Goal: Navigation & Orientation: Find specific page/section

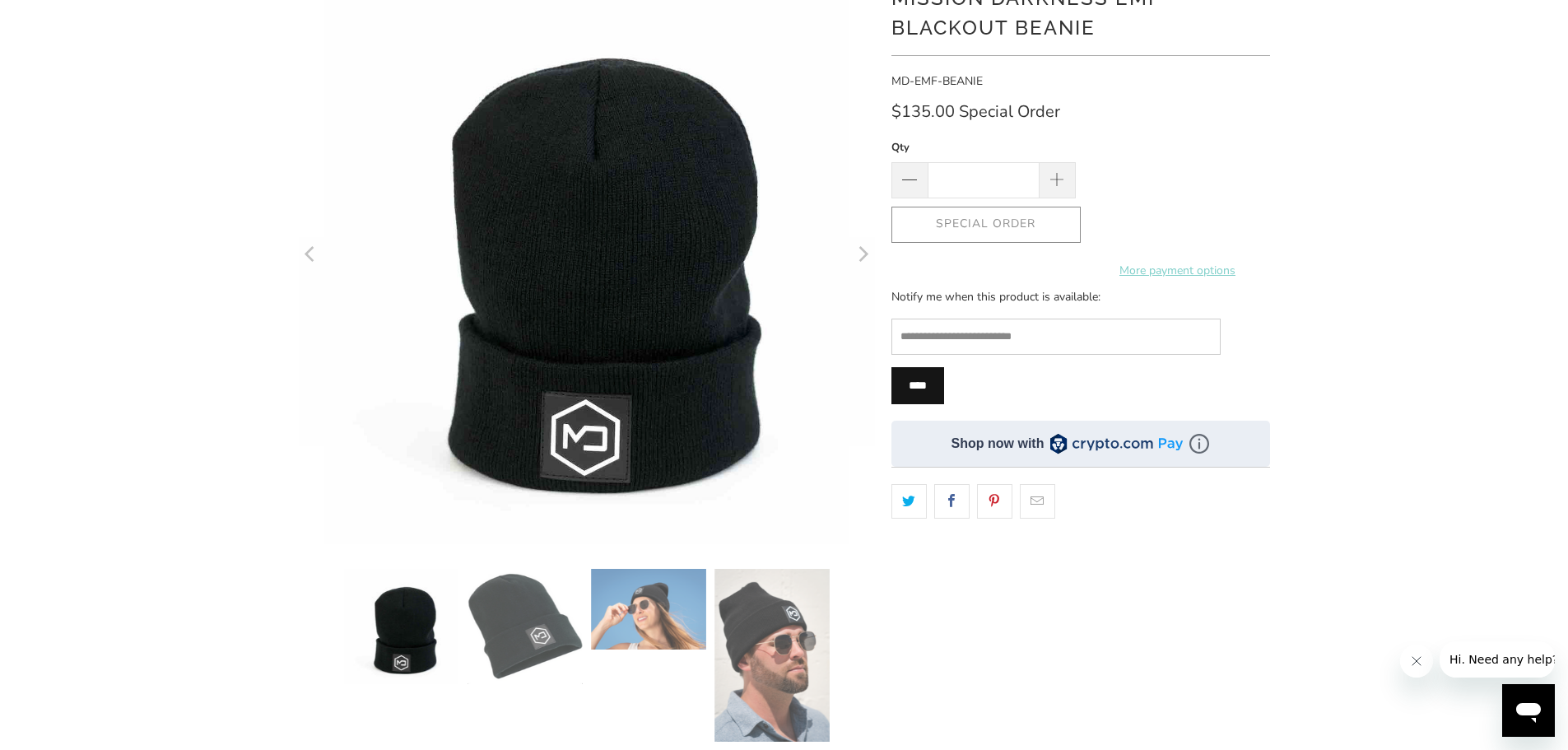
scroll to position [165, 0]
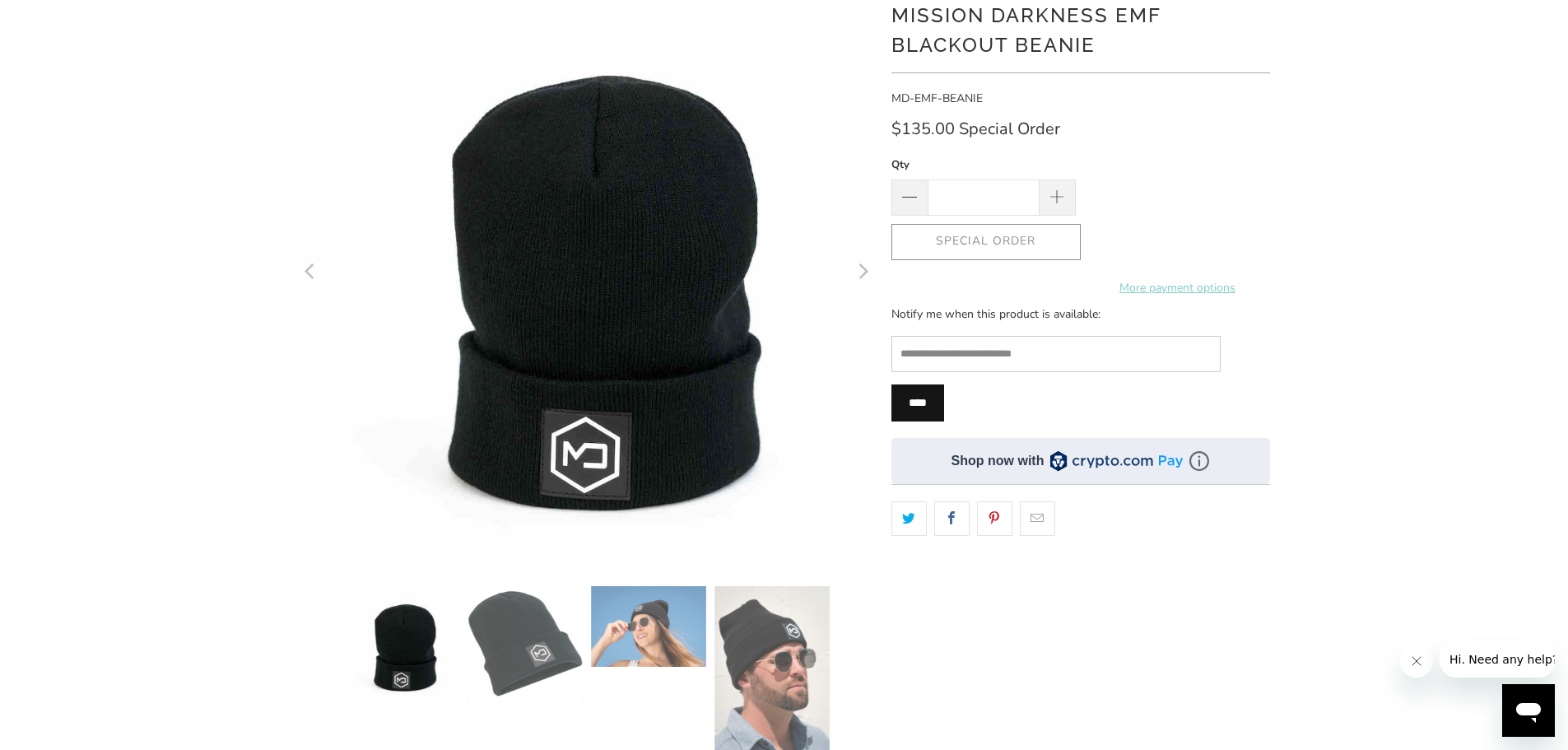
click at [970, 238] on div "Special Order More payment options This item is a recurring or deferred purchas…" at bounding box center [1080, 242] width 378 height 37
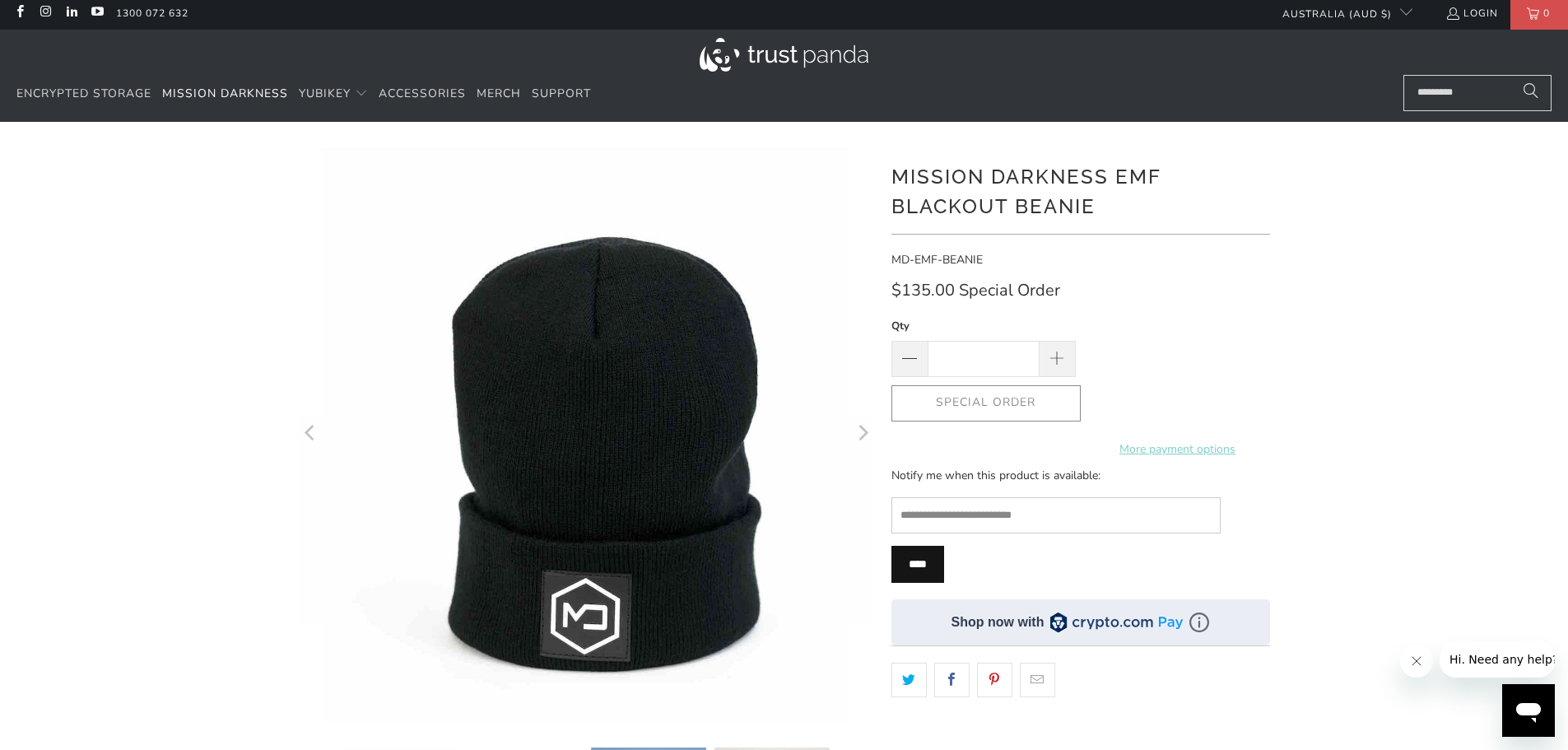
scroll to position [0, 0]
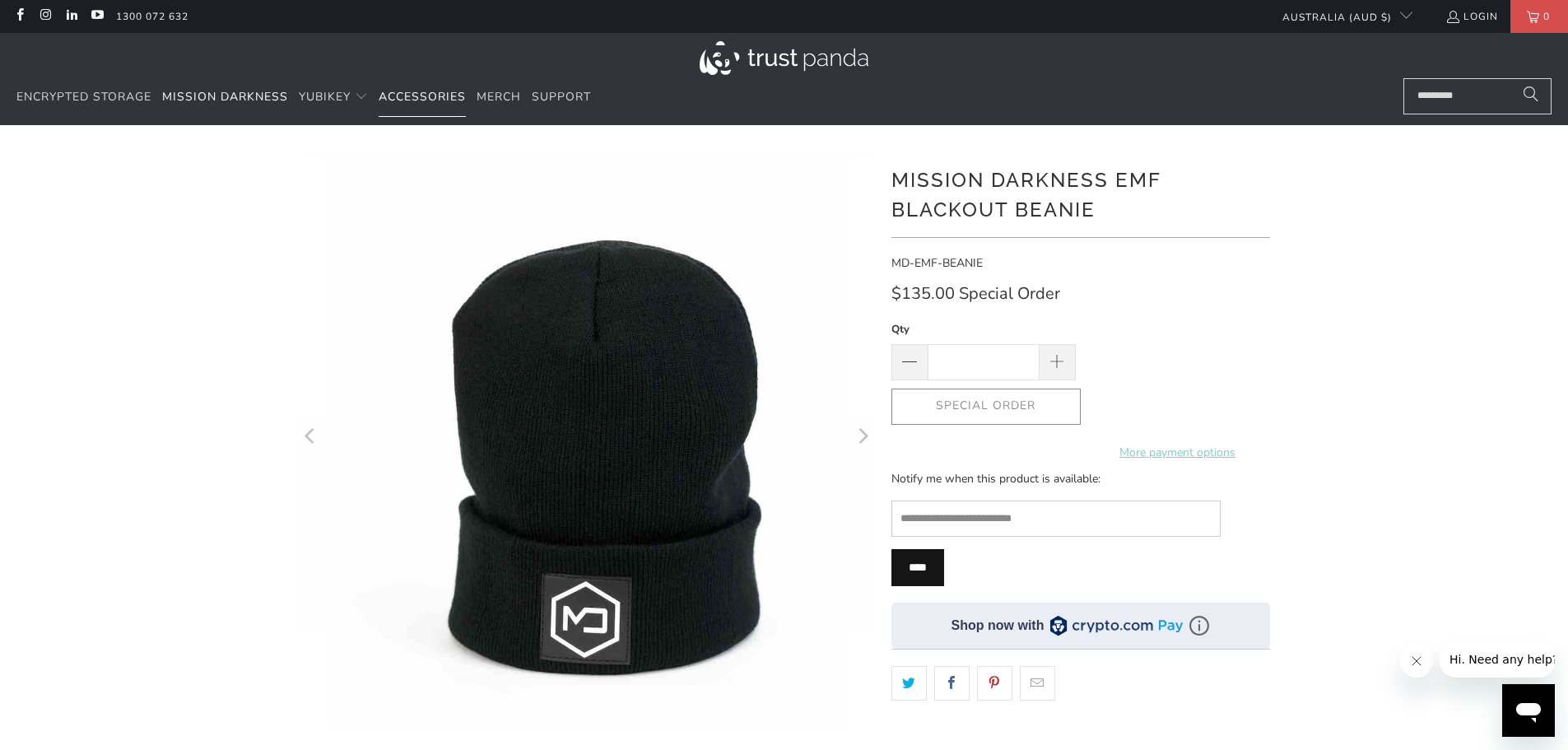
click at [440, 93] on span "Accessories" at bounding box center [421, 96] width 87 height 16
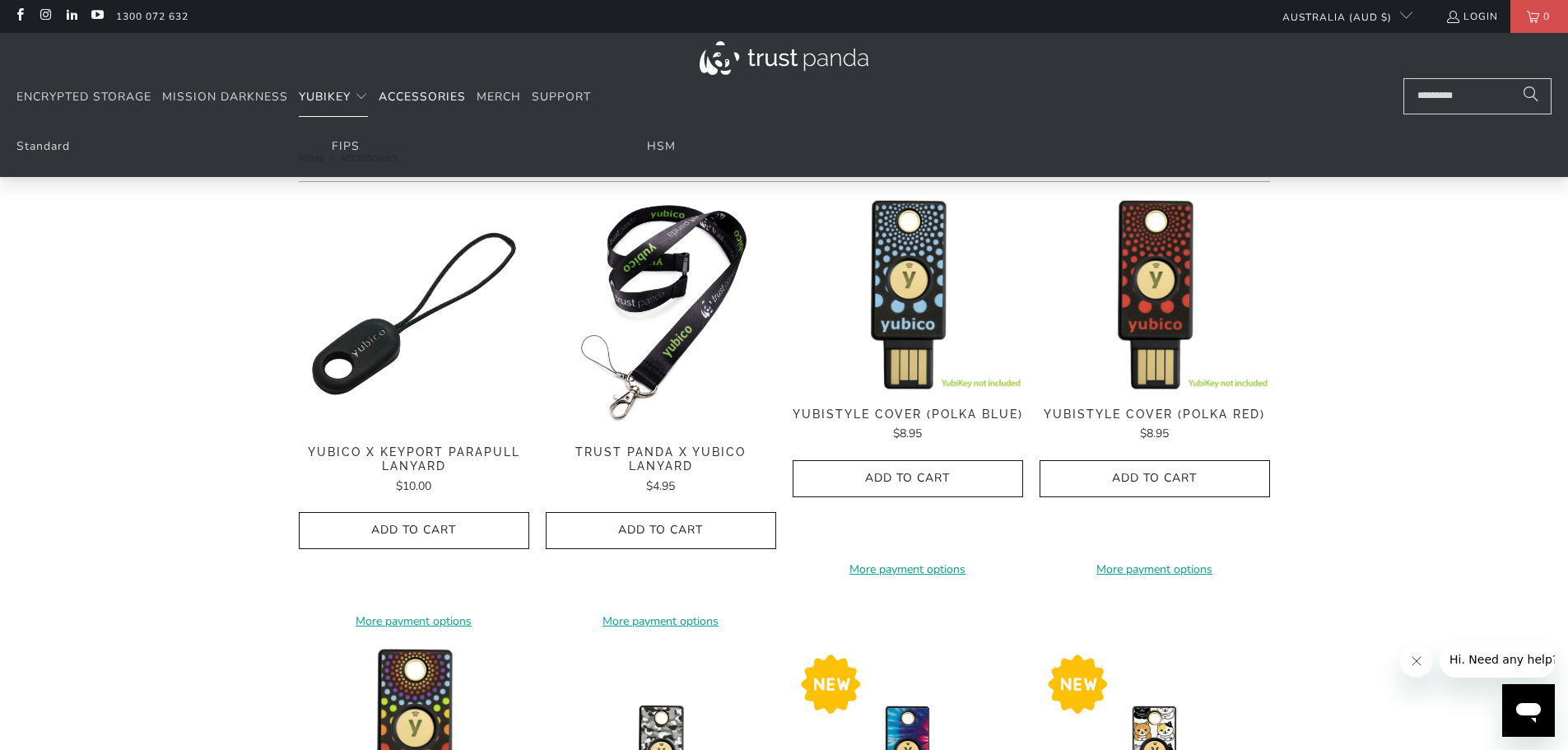
click at [326, 96] on span "YubiKey" at bounding box center [324, 96] width 51 height 16
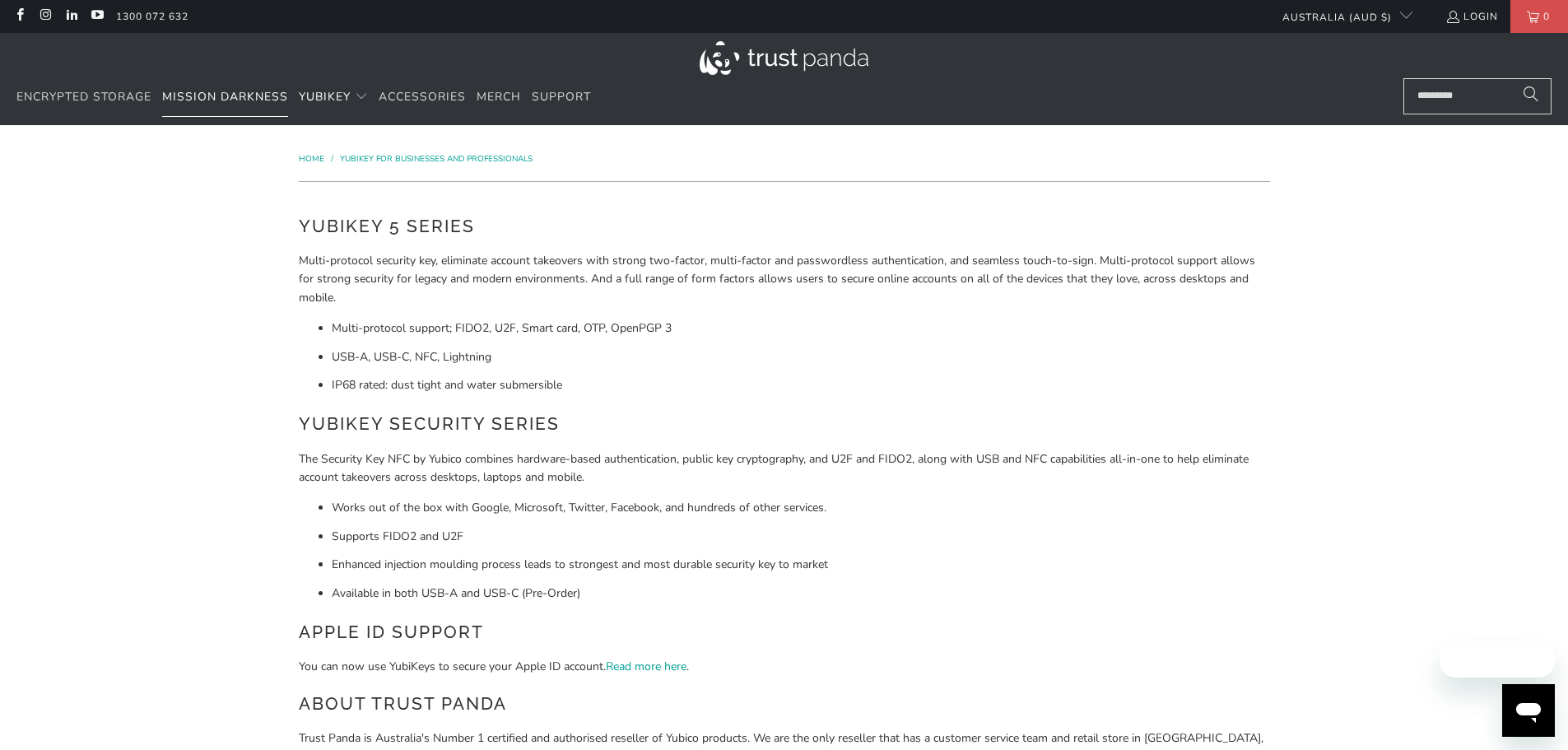
click at [237, 98] on span "Mission Darkness" at bounding box center [225, 96] width 125 height 16
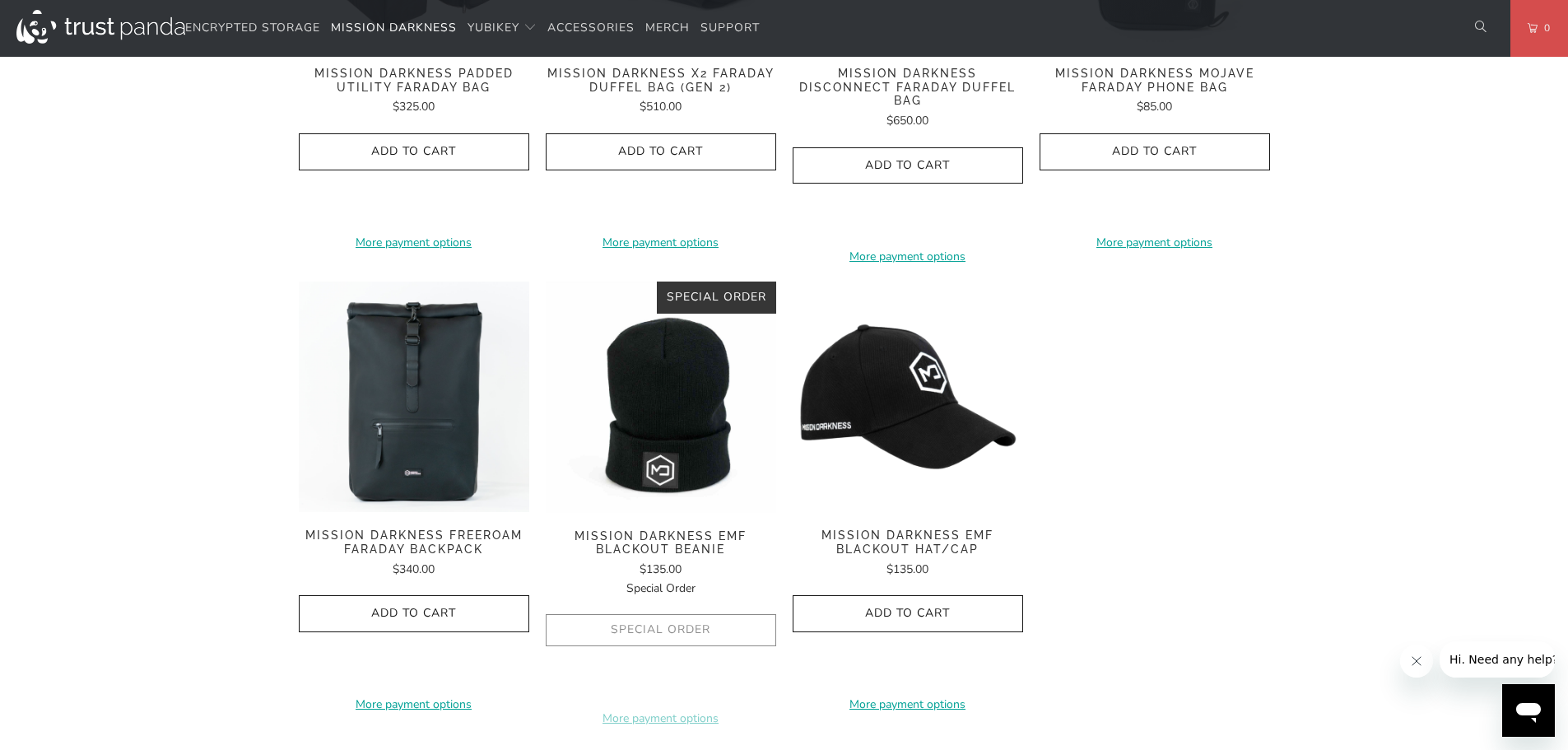
scroll to position [2469, 0]
